Goal: Information Seeking & Learning: Learn about a topic

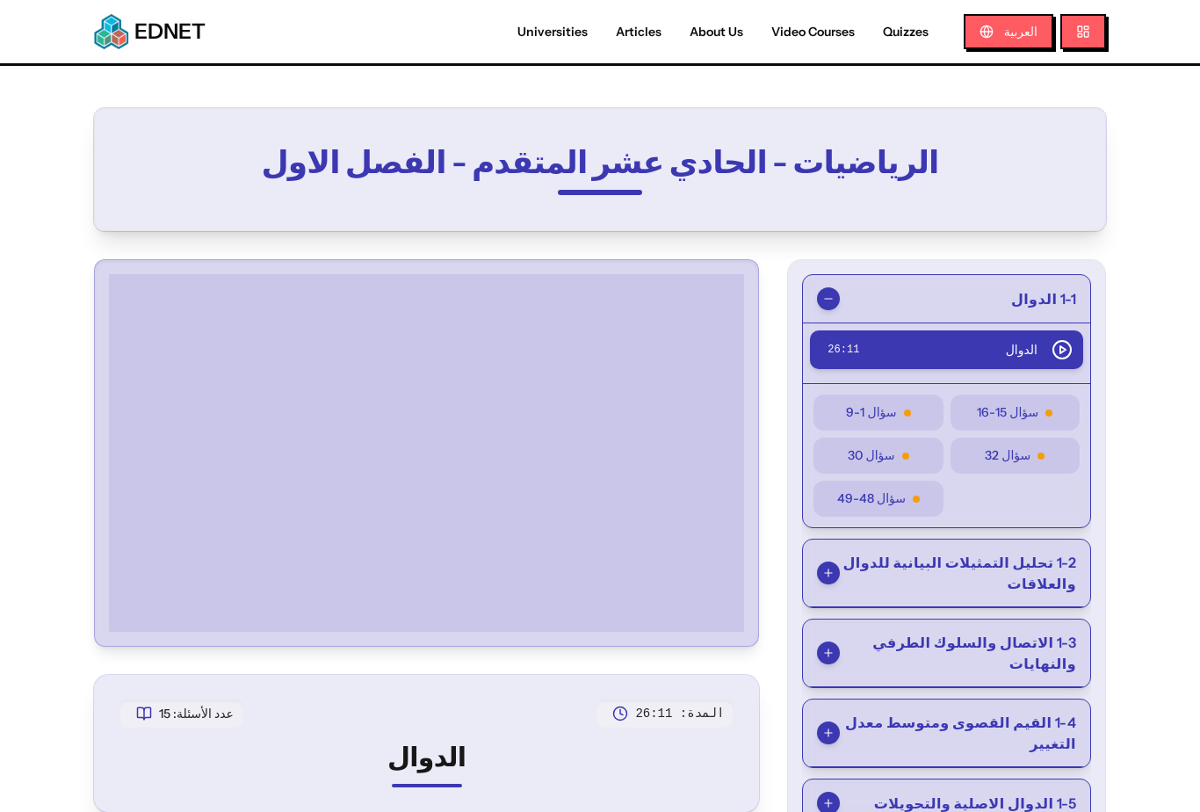
scroll to position [88, 0]
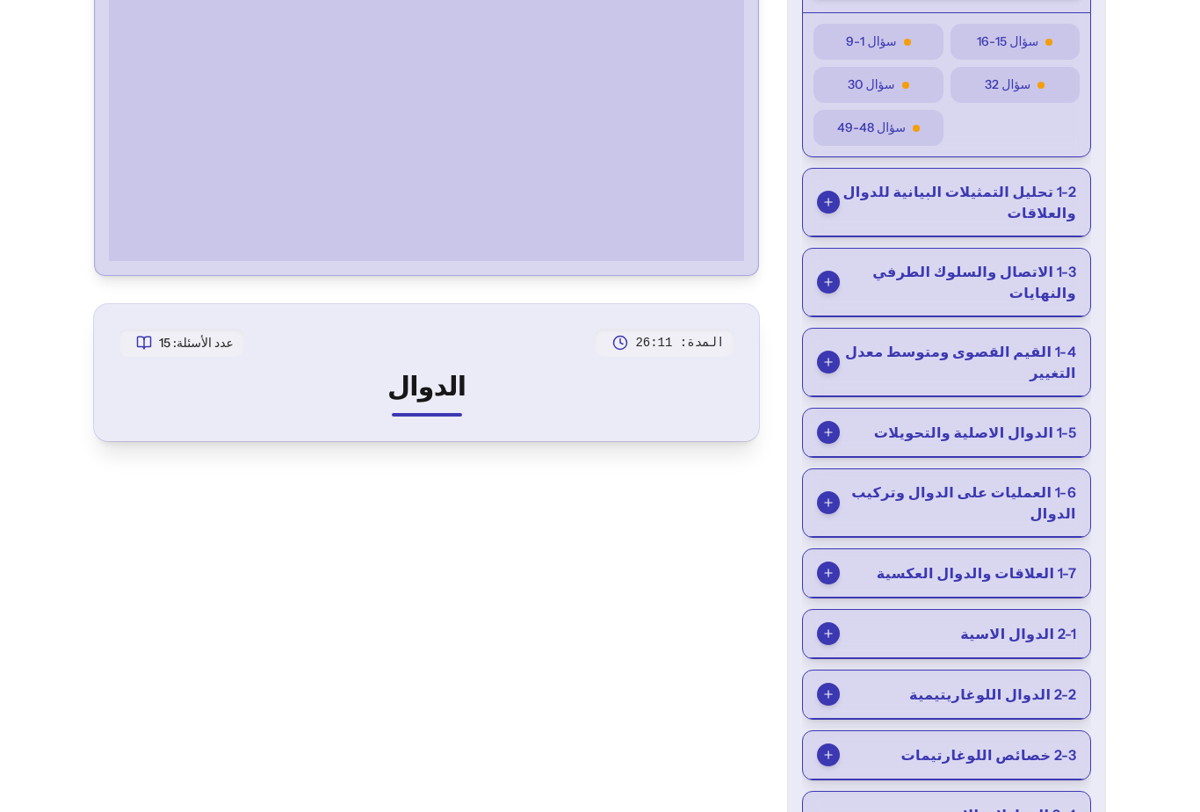
click at [1033, 490] on span "1-6 العمليات على الدوال وتركيب الدوال" at bounding box center [958, 503] width 236 height 42
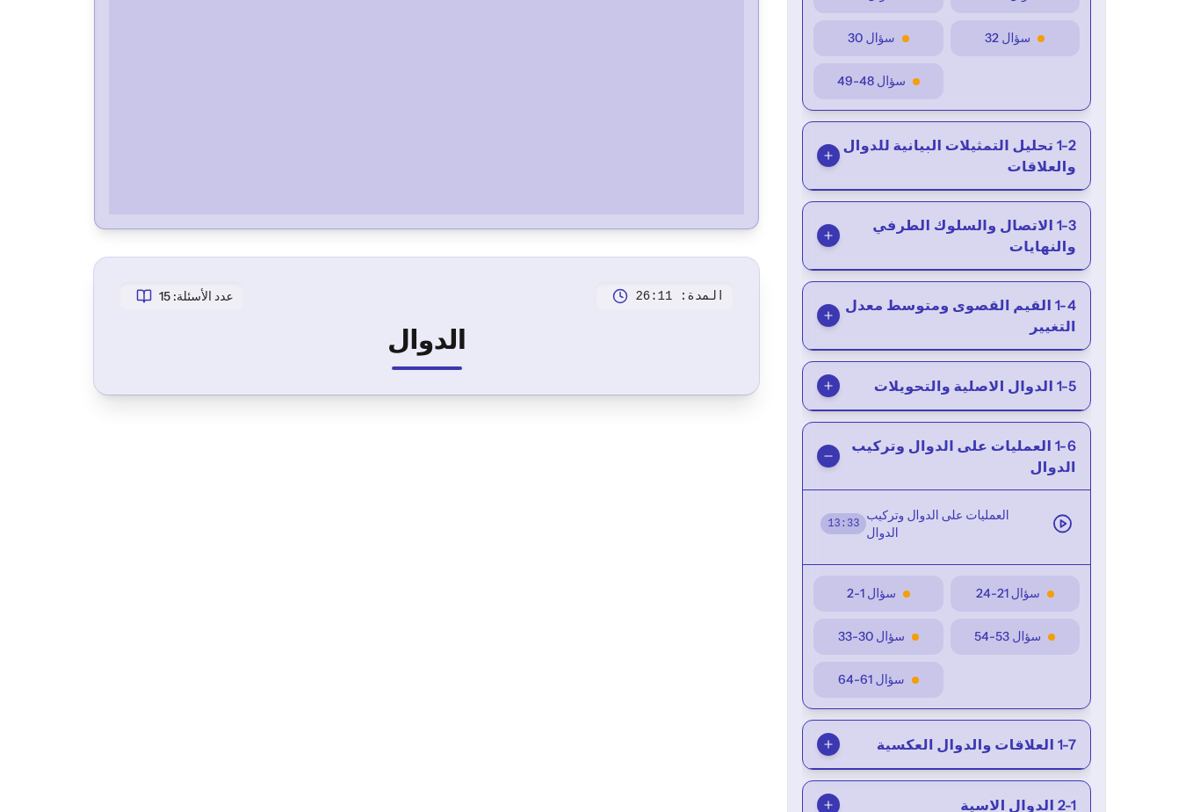
scroll to position [416, 0]
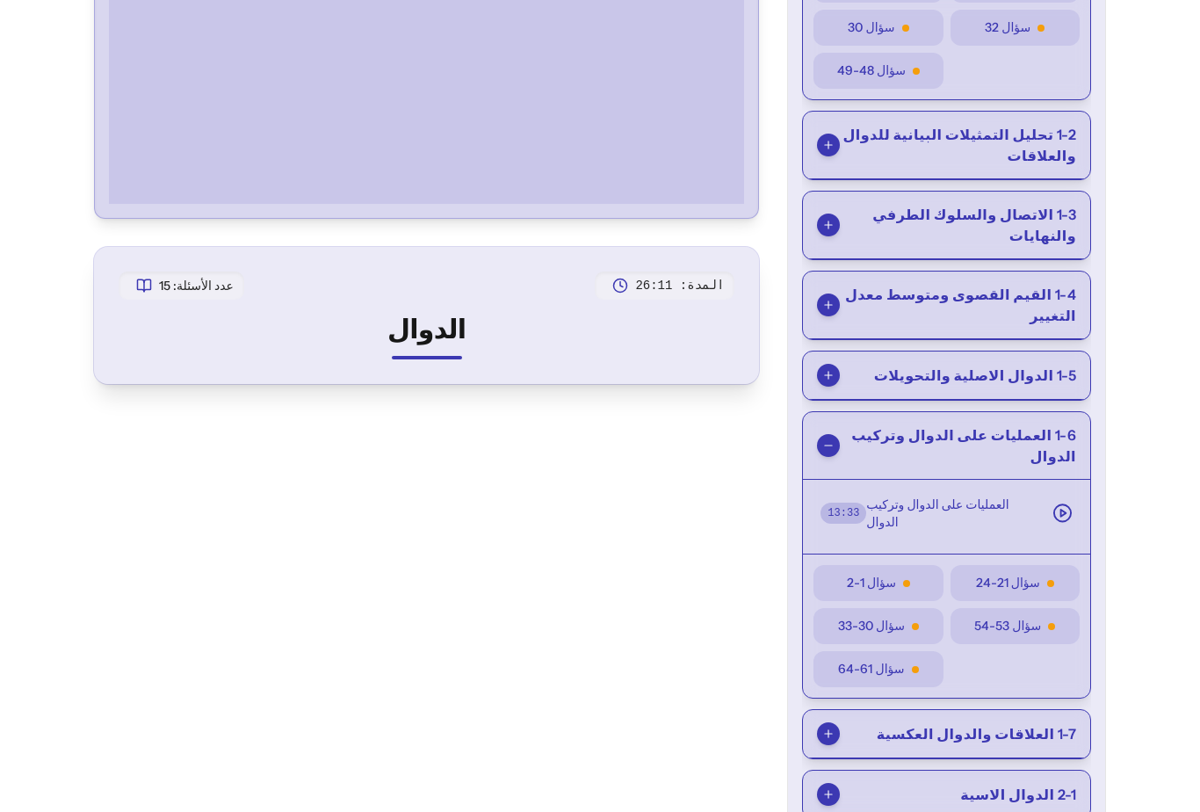
click at [1042, 565] on button "سؤال 21-24" at bounding box center [1015, 583] width 129 height 36
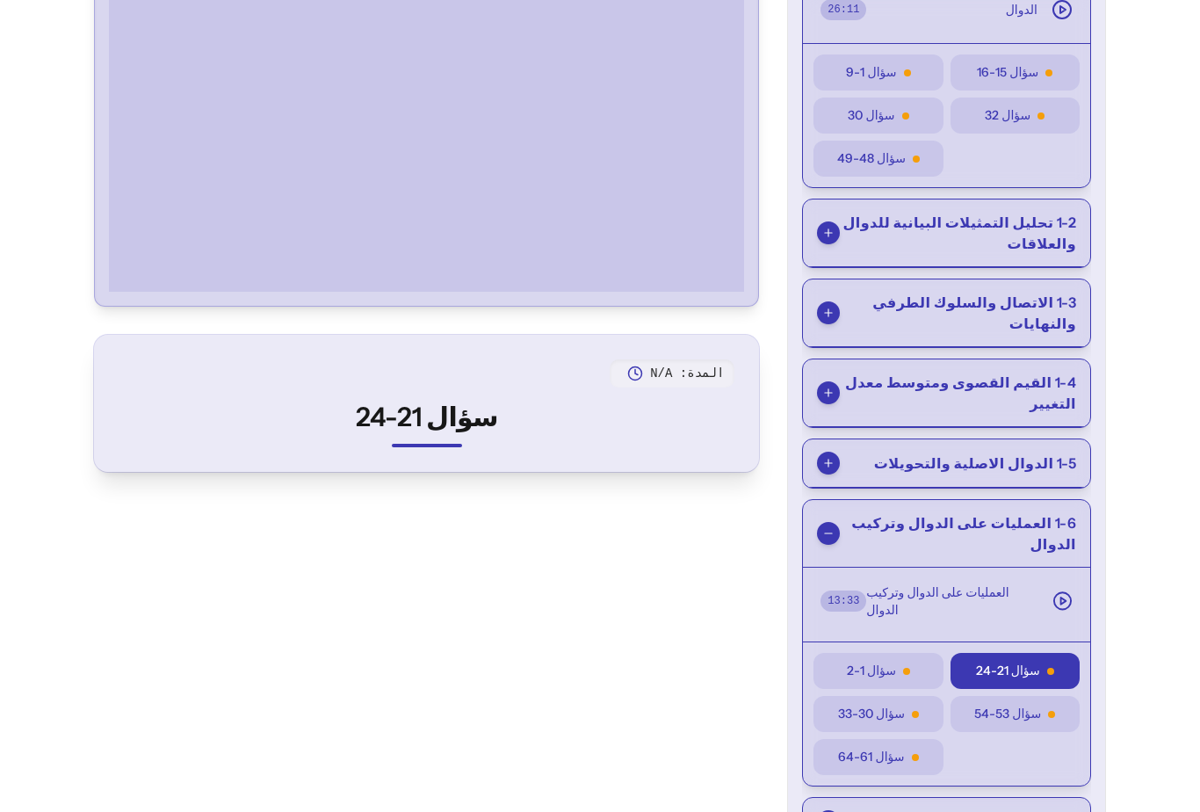
scroll to position [235, 0]
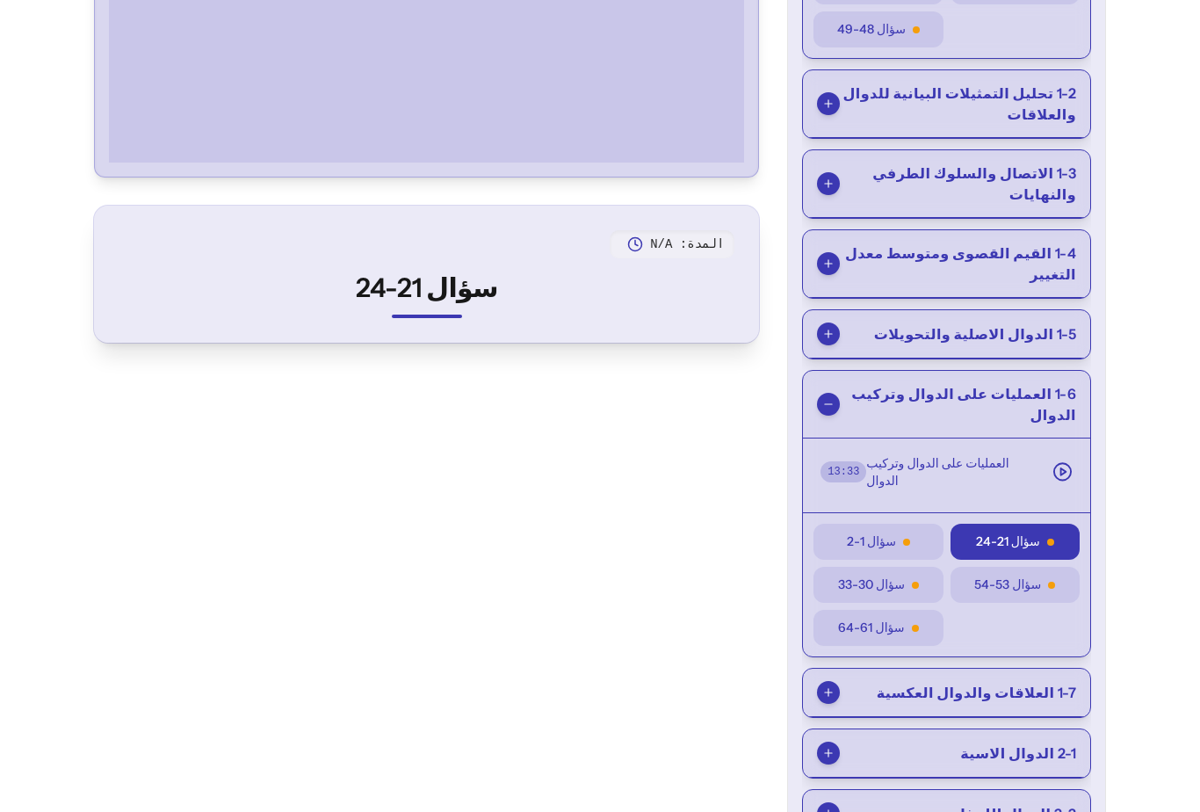
click at [1060, 461] on icon at bounding box center [1063, 471] width 20 height 21
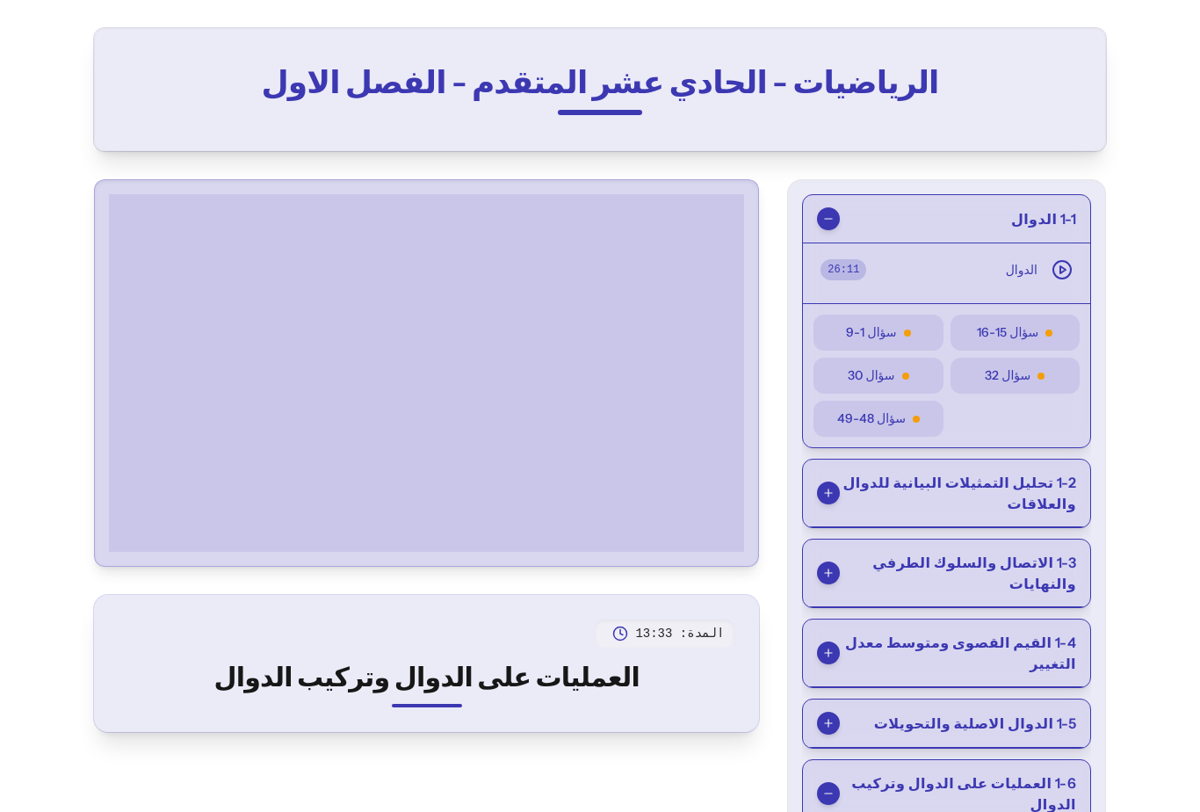
scroll to position [0, 0]
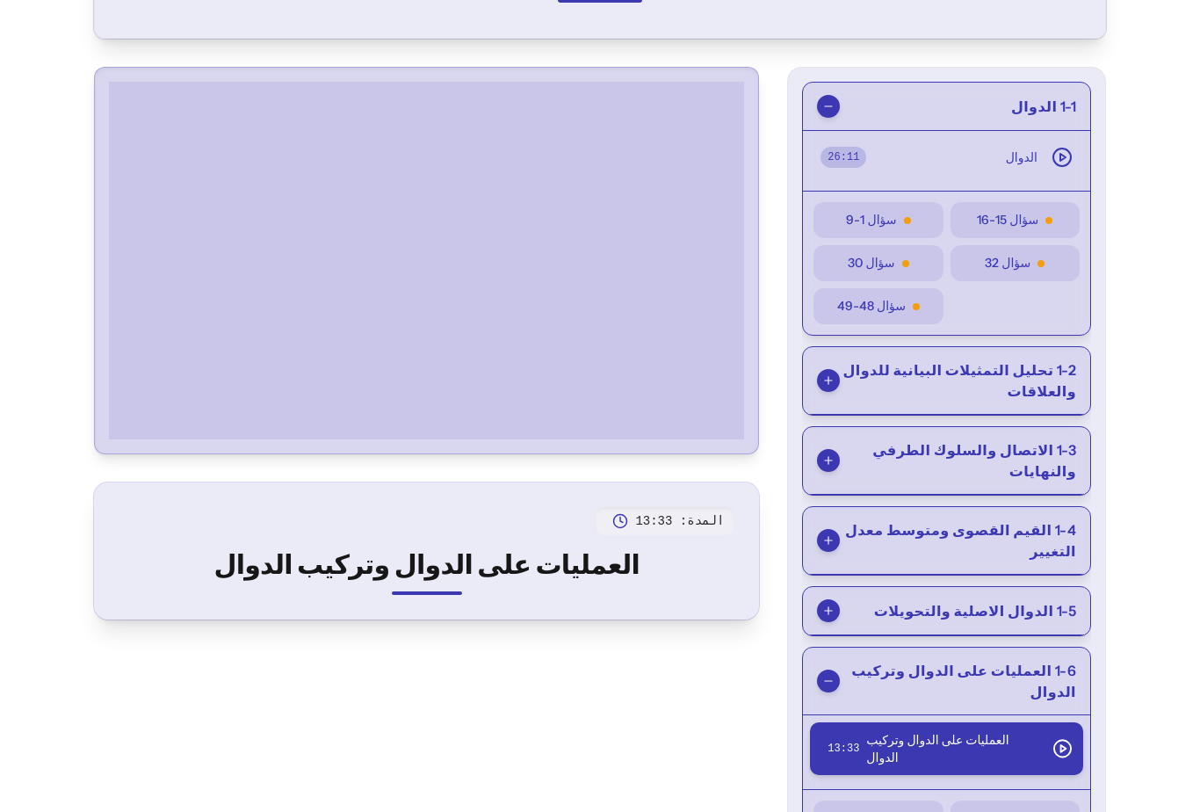
click at [829, 119] on button "1-1 الدوال" at bounding box center [946, 107] width 287 height 48
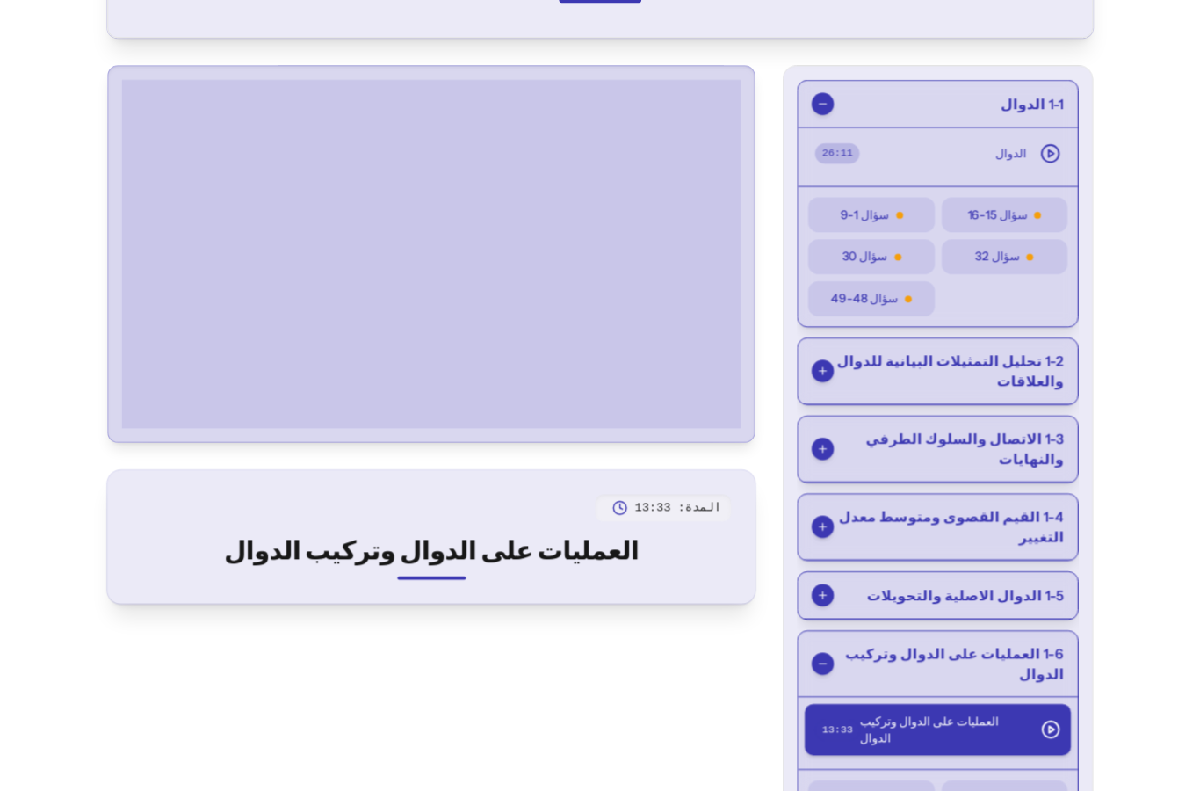
scroll to position [192, 0]
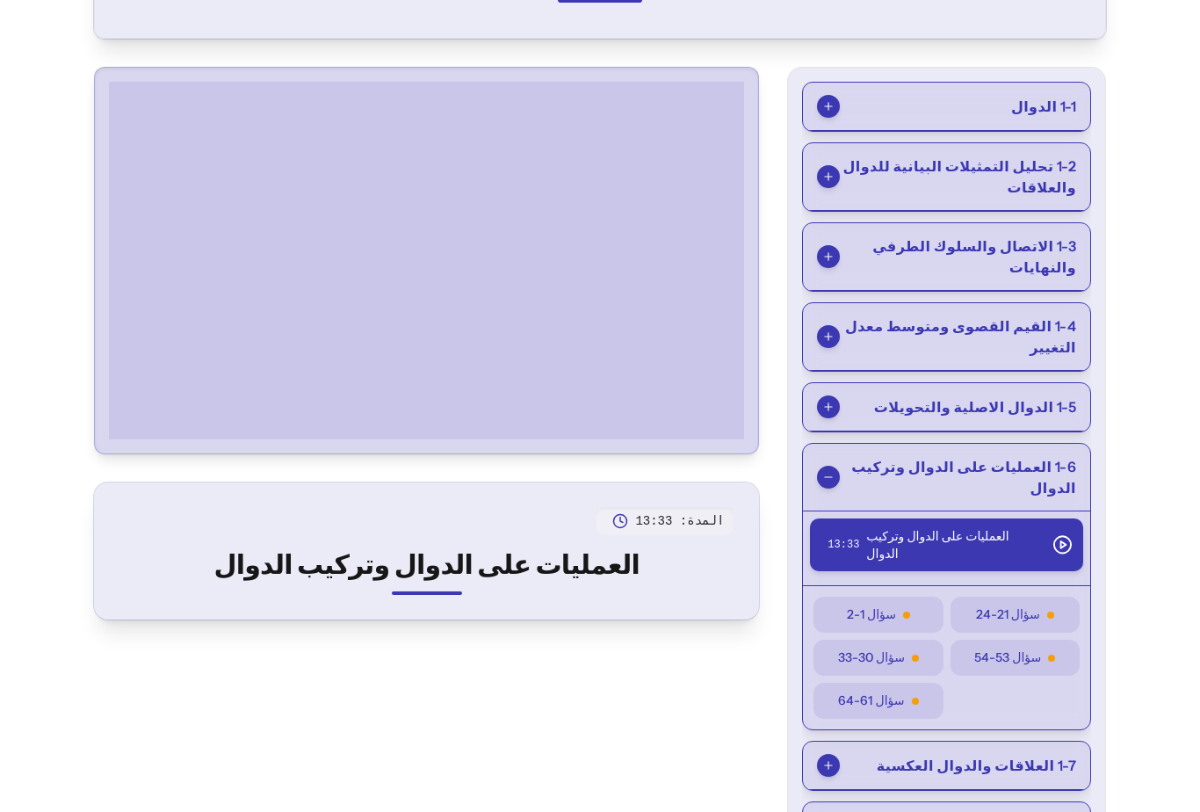
click at [1032, 456] on span "1-6 العمليات على الدوال وتركيب الدوال" at bounding box center [958, 477] width 236 height 42
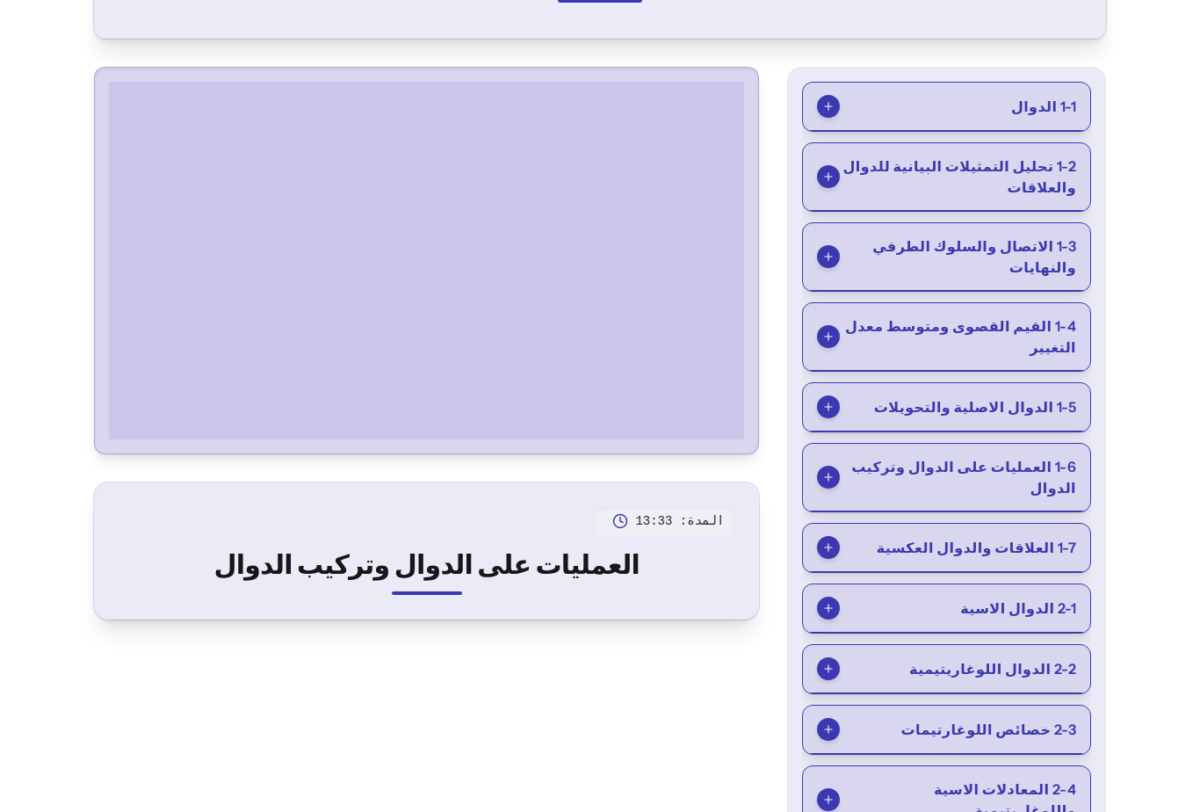
click at [1033, 463] on span "1-6 العمليات على الدوال وتركيب الدوال" at bounding box center [958, 477] width 236 height 42
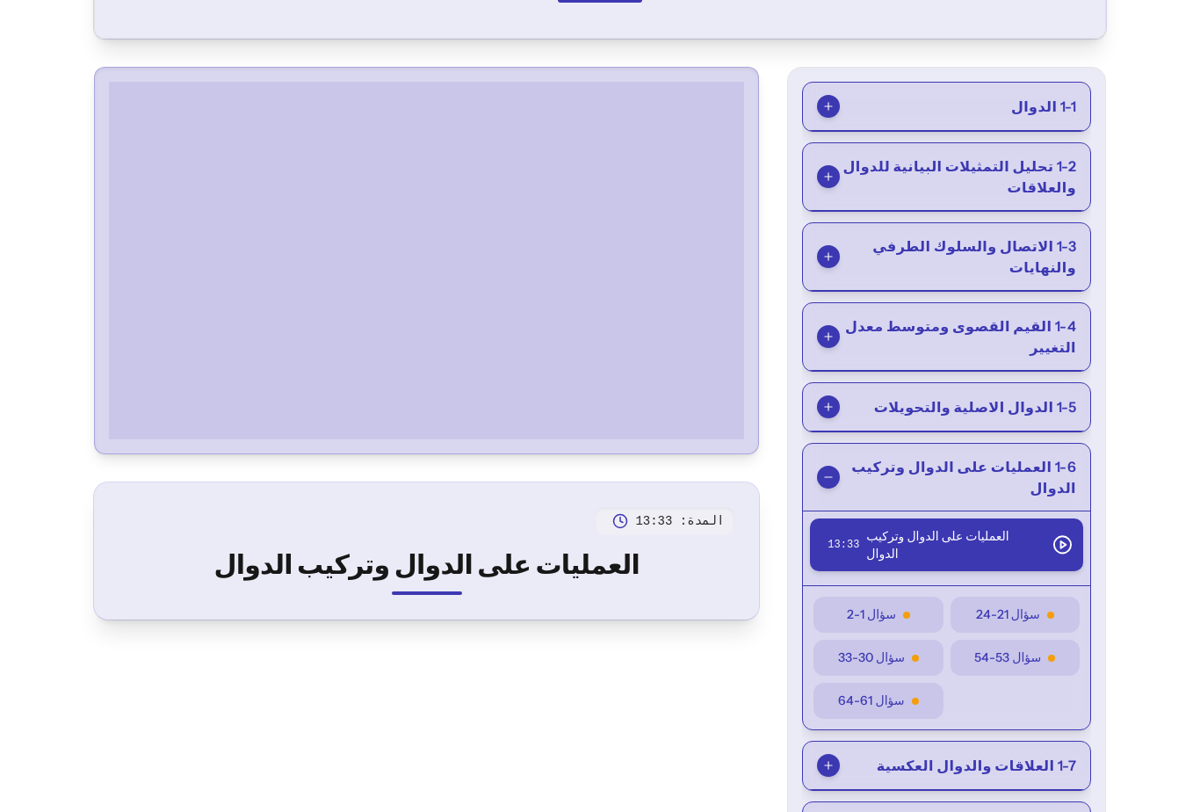
click at [1045, 462] on span "1-6 العمليات على الدوال وتركيب الدوال" at bounding box center [958, 477] width 236 height 42
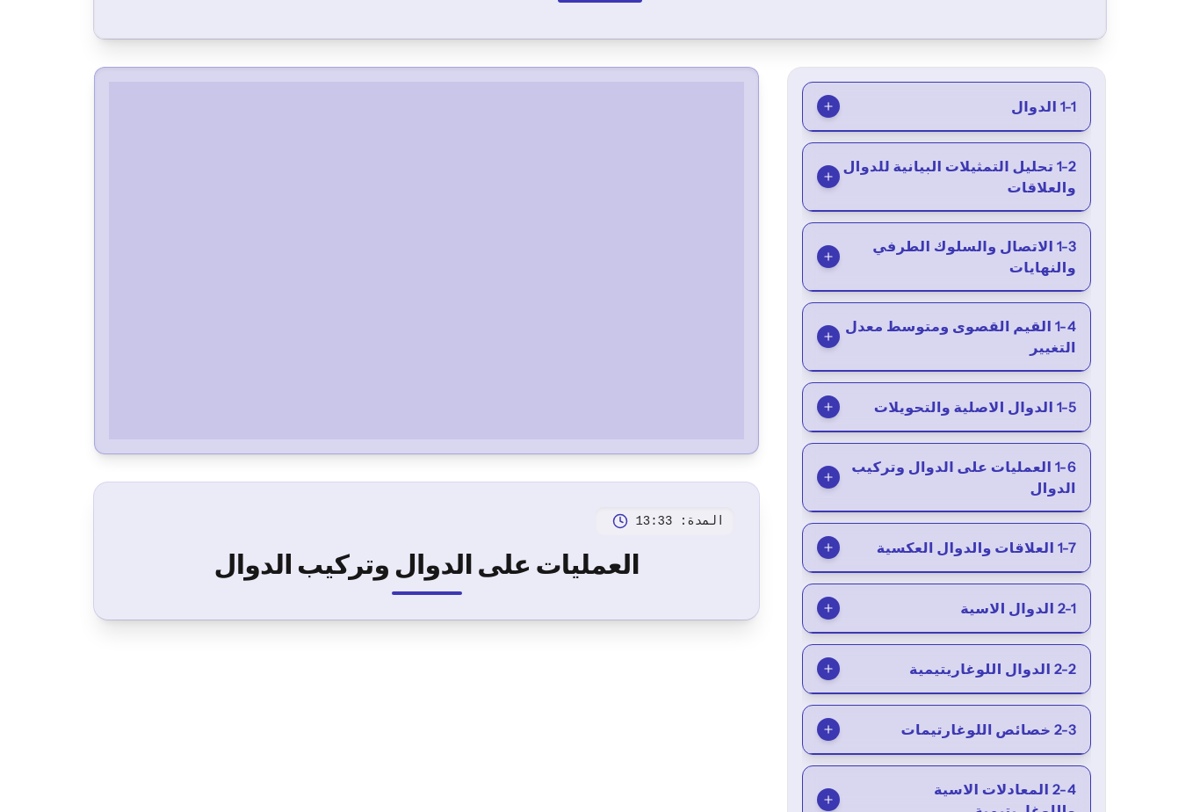
click at [1045, 461] on span "1-6 العمليات على الدوال وتركيب الدوال" at bounding box center [958, 477] width 236 height 42
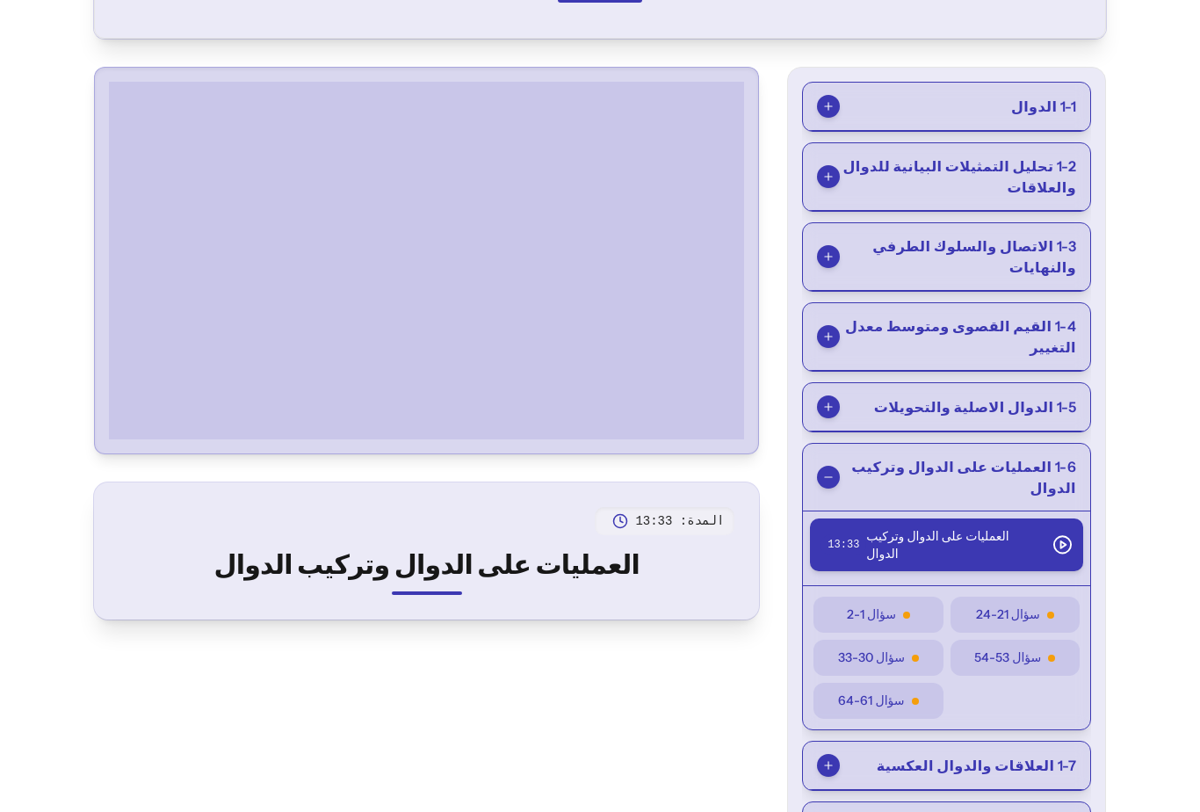
click at [1051, 463] on span "1-6 العمليات على الدوال وتركيب الدوال" at bounding box center [958, 477] width 236 height 42
click at [1053, 464] on span "1-6 العمليات على الدوال وتركيب الدوال" at bounding box center [958, 477] width 236 height 42
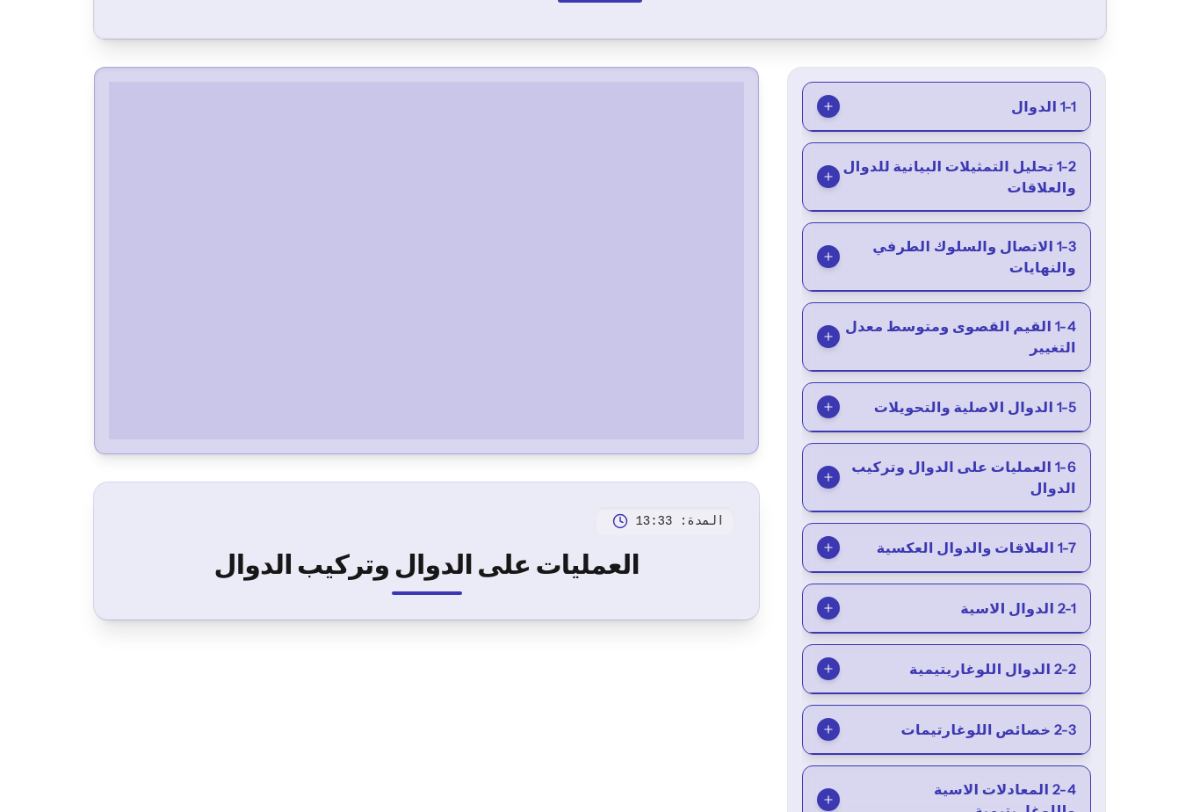
click at [1053, 463] on span "1-6 العمليات على الدوال وتركيب الدوال" at bounding box center [958, 477] width 236 height 42
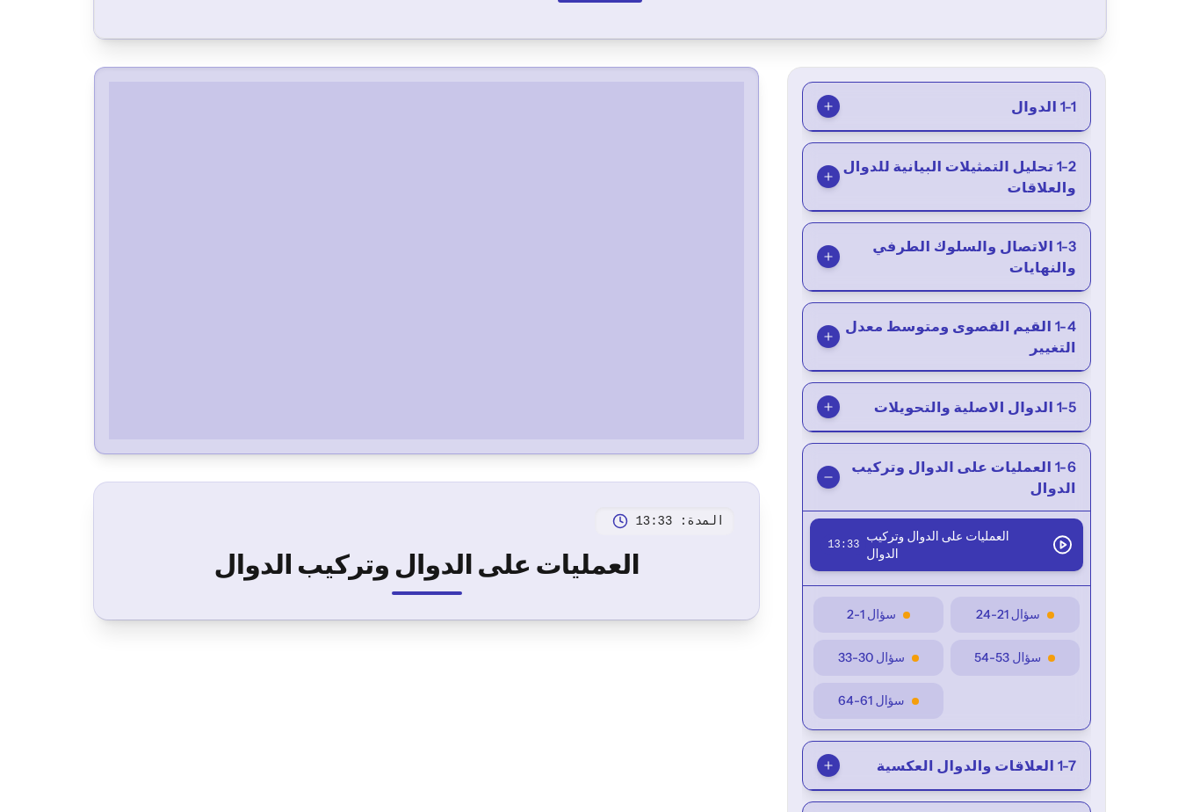
click at [1053, 463] on span "1-6 العمليات على الدوال وتركيب الدوال" at bounding box center [958, 477] width 236 height 42
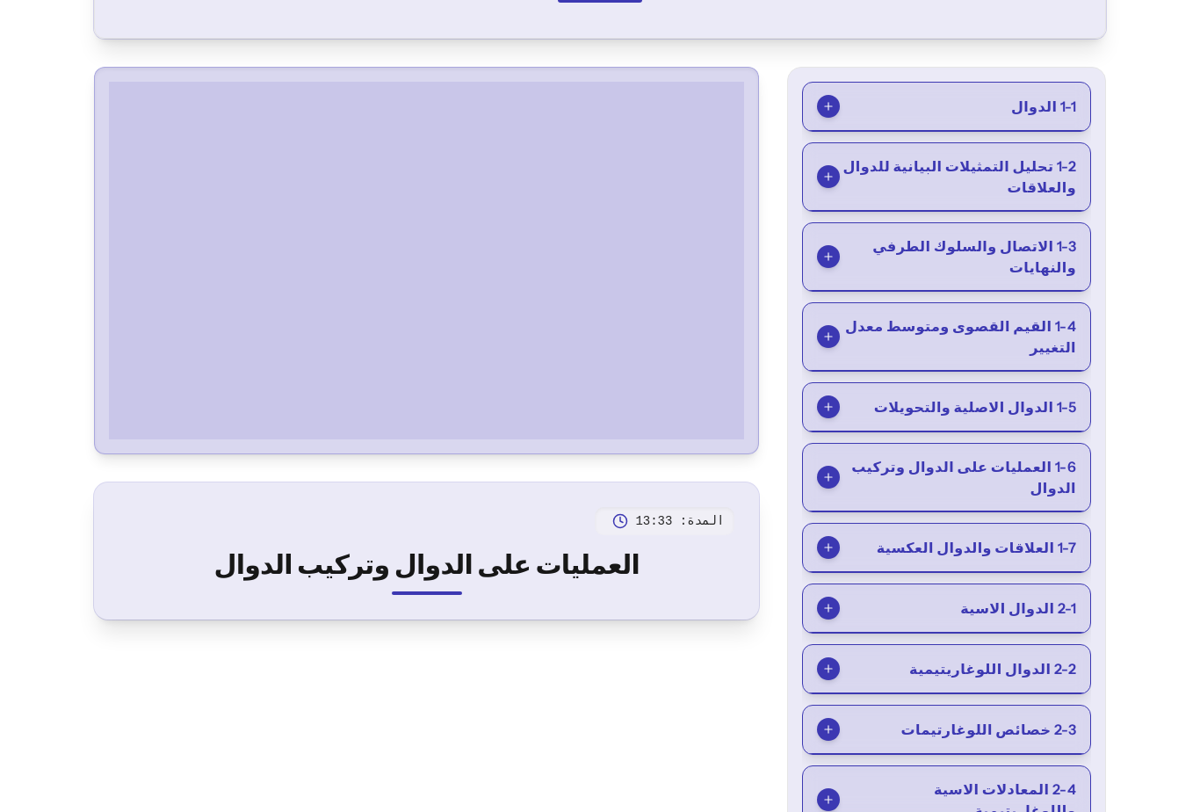
click at [1052, 463] on span "1-6 العمليات على الدوال وتركيب الدوال" at bounding box center [958, 477] width 236 height 42
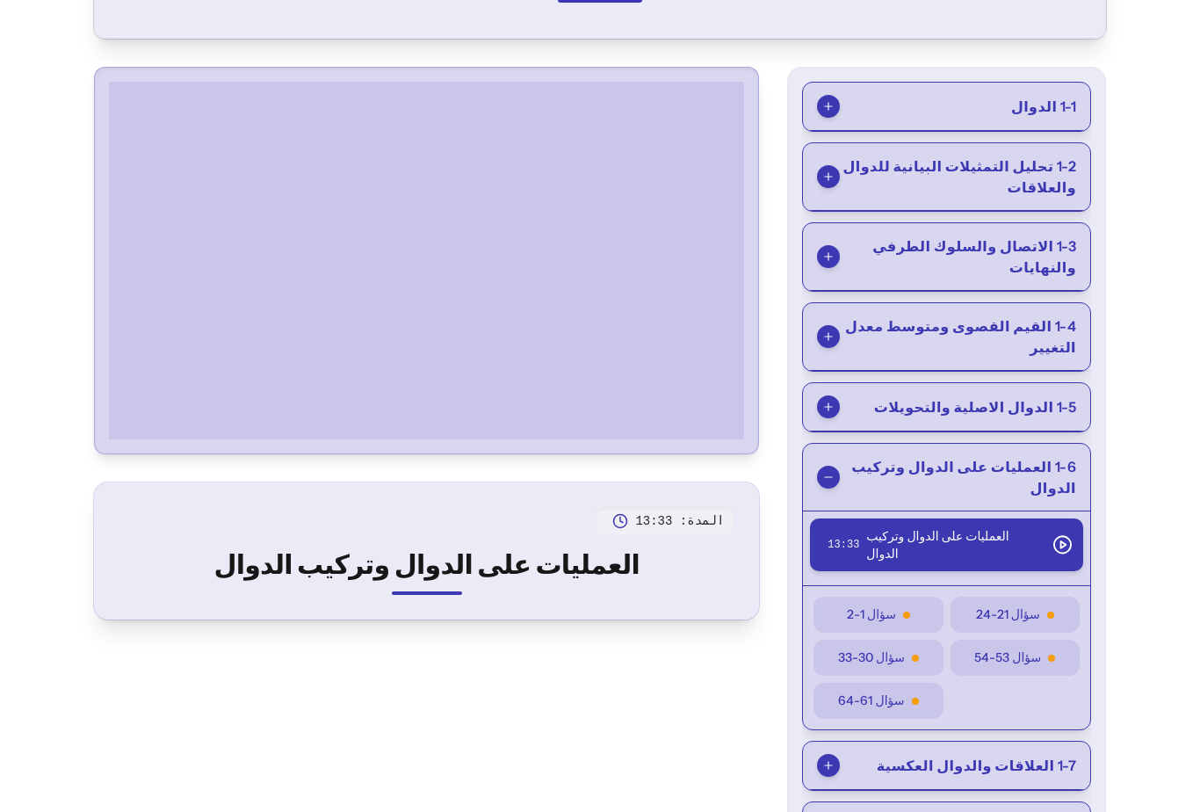
click at [1053, 462] on span "1-6 العمليات على الدوال وتركيب الدوال" at bounding box center [958, 477] width 236 height 42
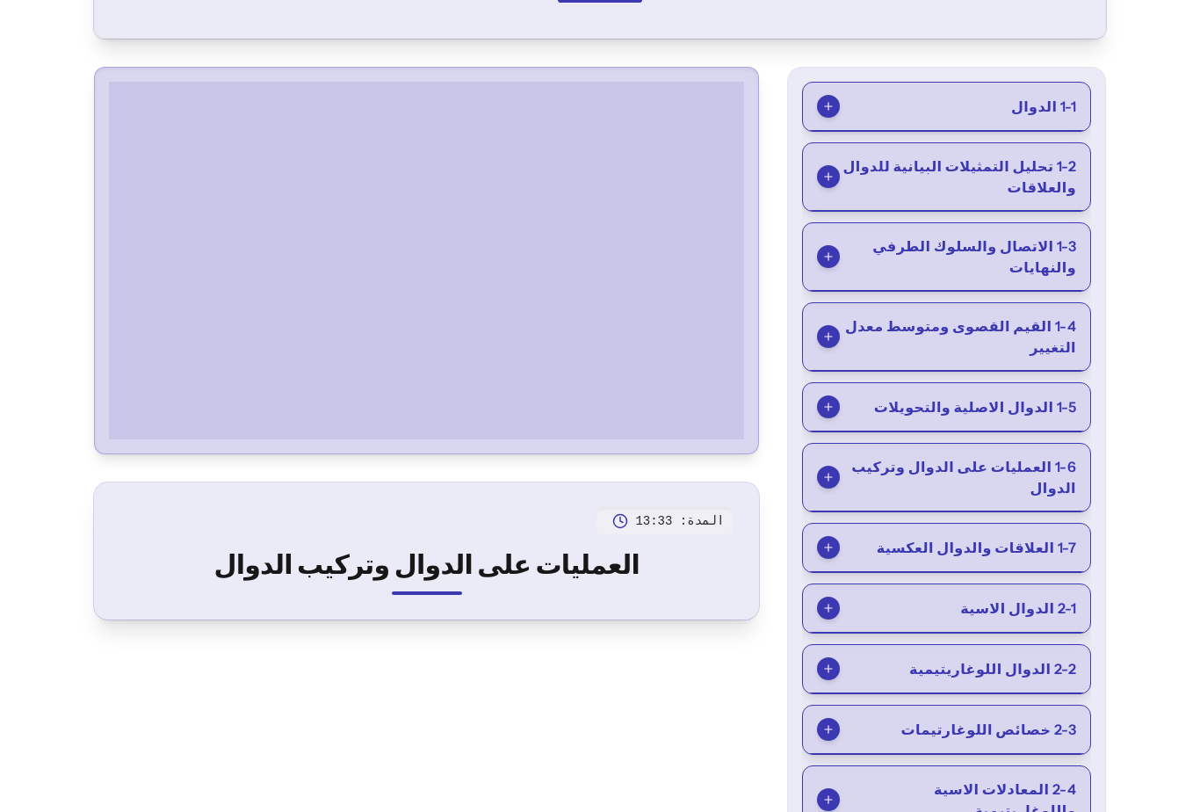
click at [1053, 462] on span "1-6 العمليات على الدوال وتركيب الدوال" at bounding box center [958, 477] width 236 height 42
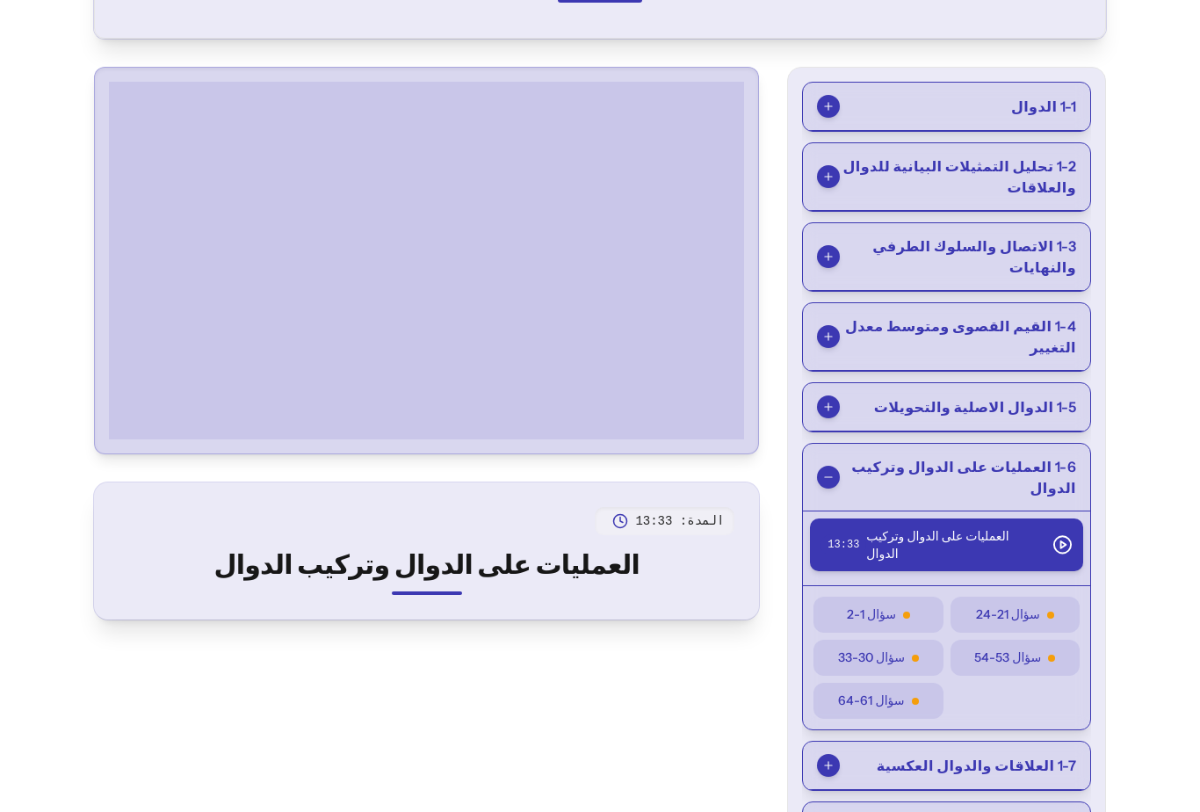
click at [1051, 463] on span "1-6 العمليات على الدوال وتركيب الدوال" at bounding box center [958, 477] width 236 height 42
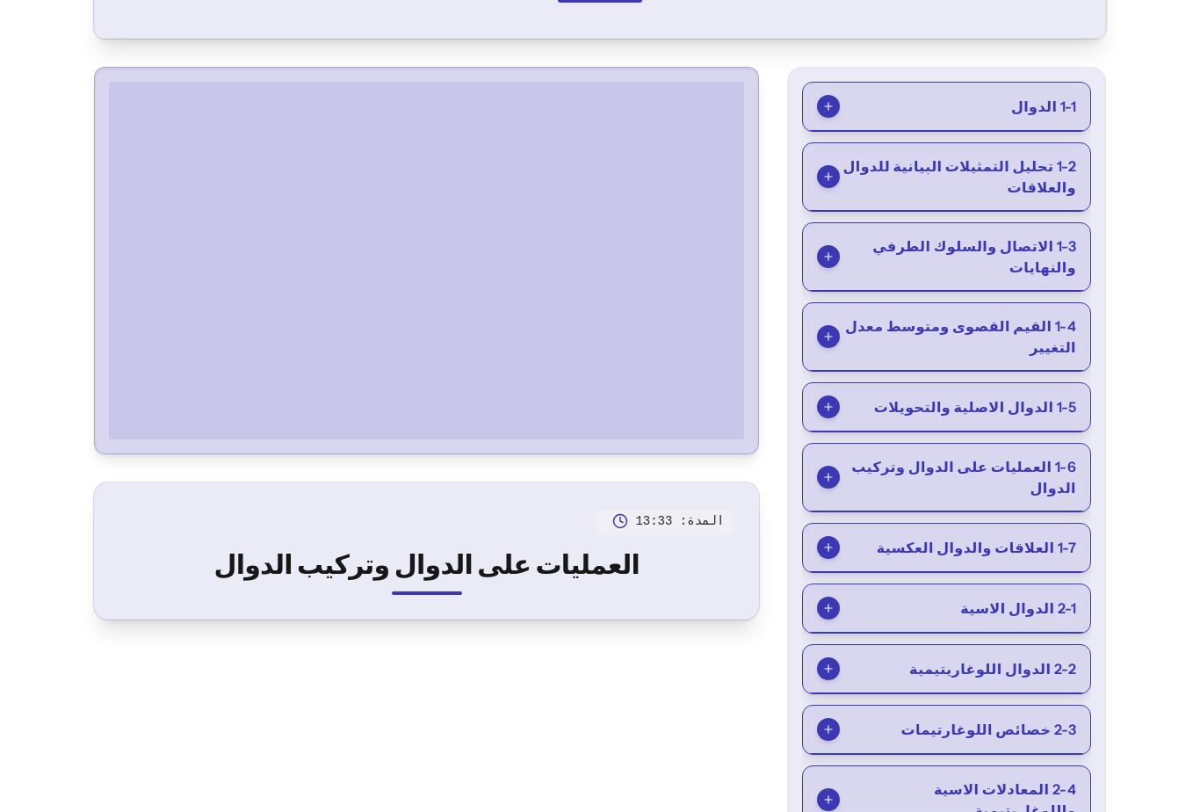
click at [1051, 463] on span "1-6 العمليات على الدوال وتركيب الدوال" at bounding box center [958, 477] width 236 height 42
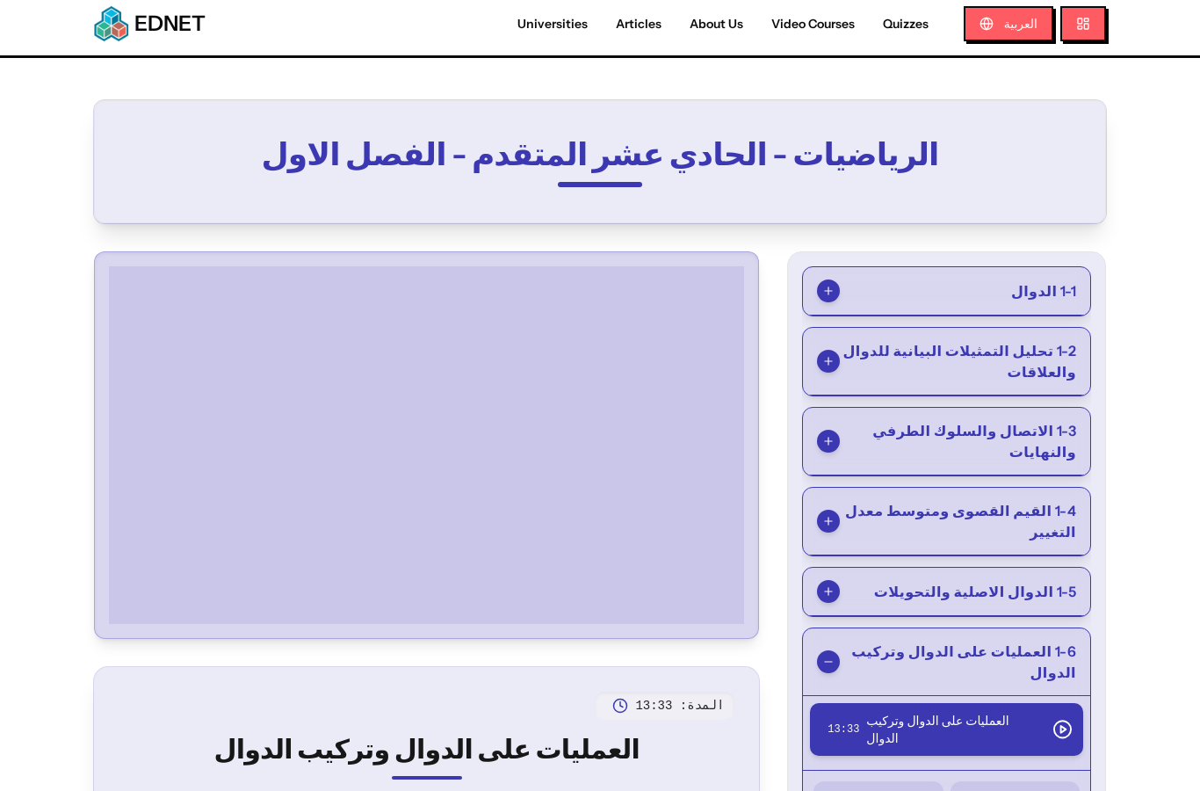
scroll to position [0, 0]
